Goal: Find specific page/section: Find specific page/section

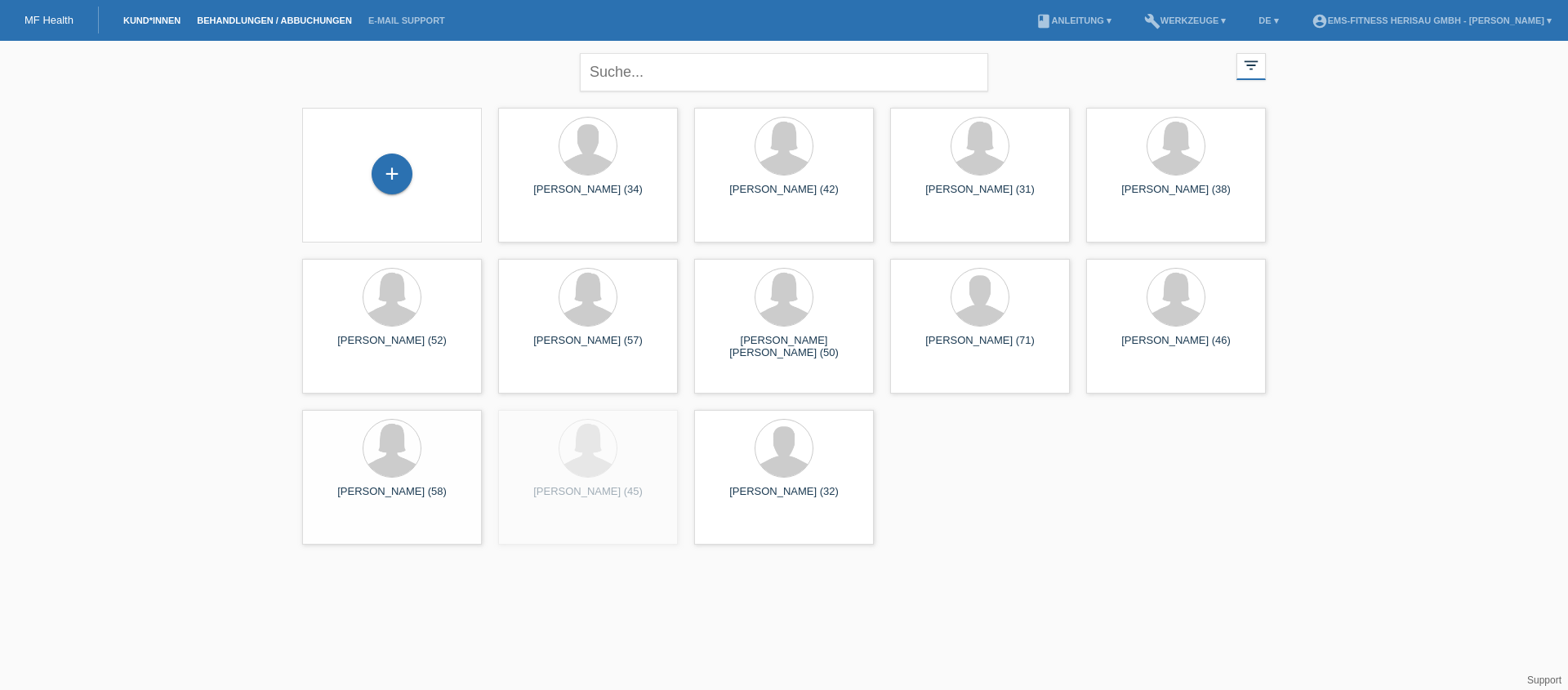
click at [306, 21] on link "Behandlungen / Abbuchungen" at bounding box center [274, 21] width 171 height 9
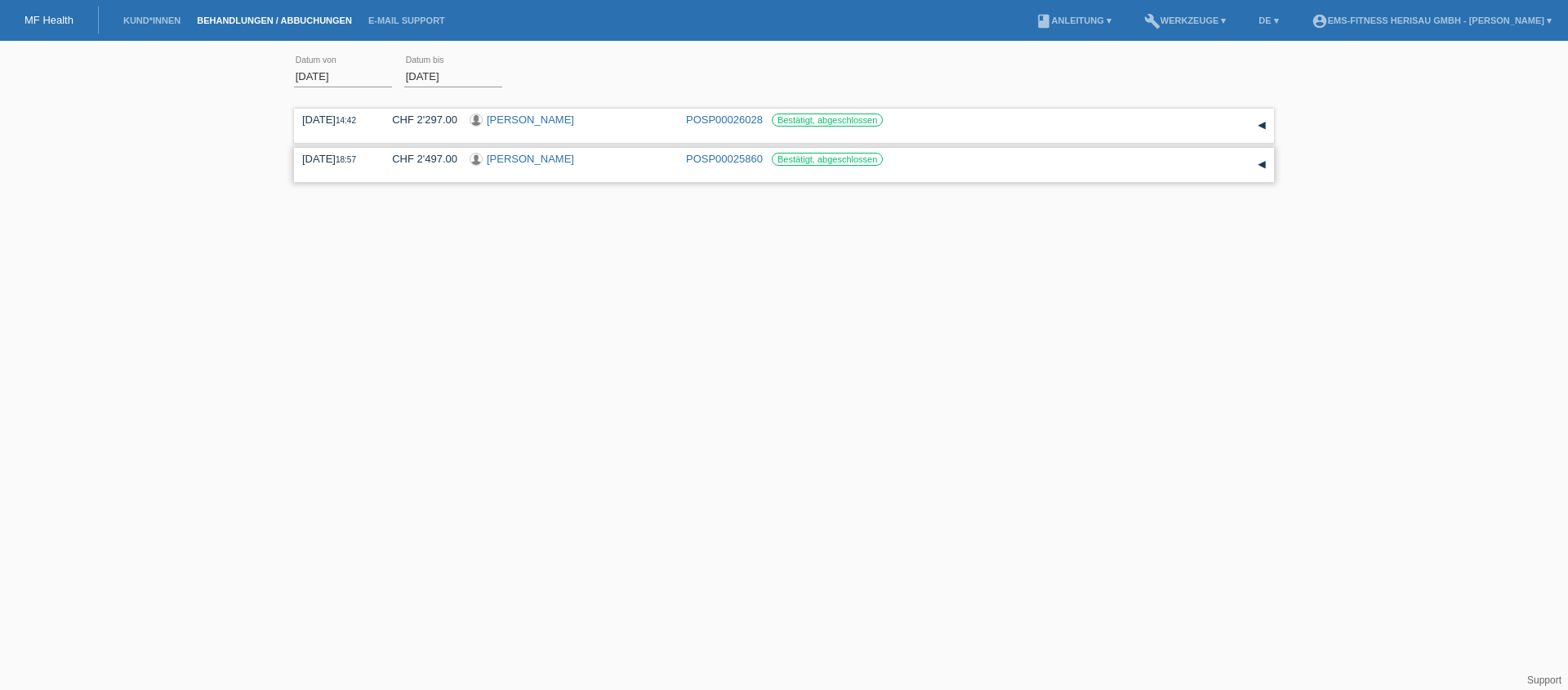
click at [507, 152] on link "[PERSON_NAME]" at bounding box center [530, 158] width 87 height 12
